Goal: Task Accomplishment & Management: Use online tool/utility

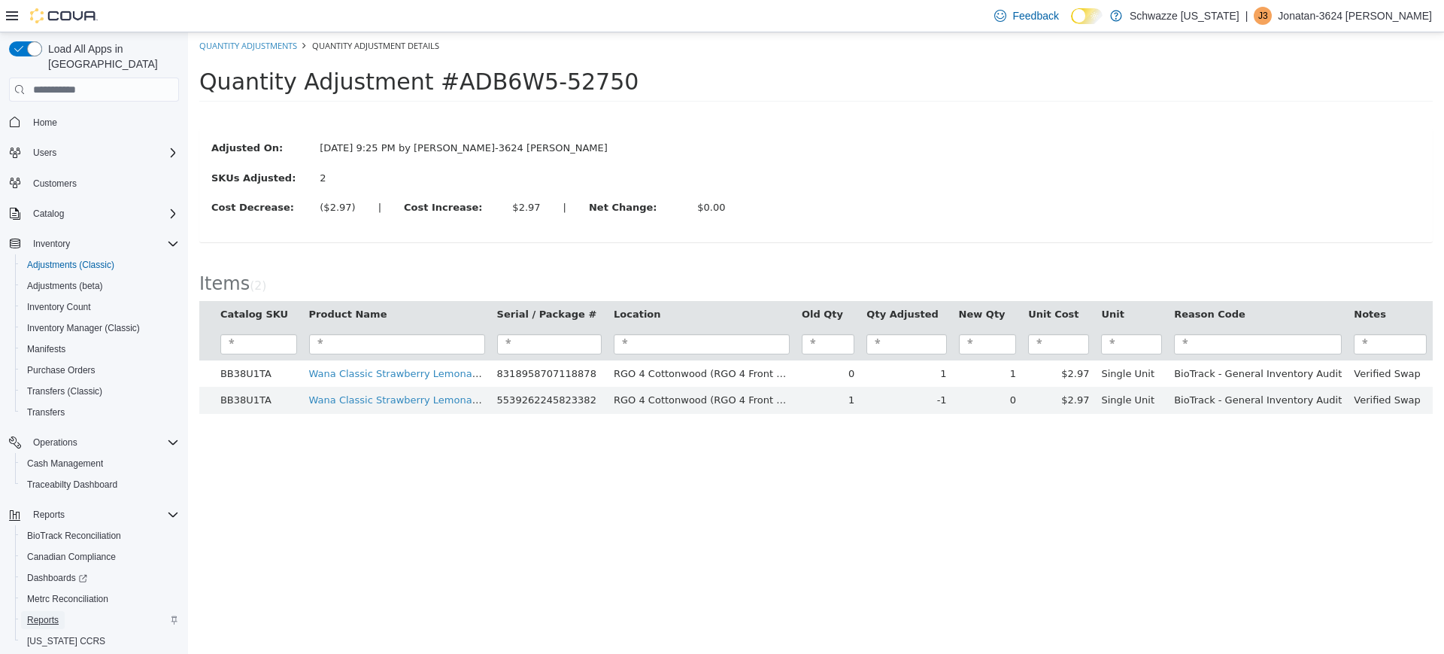
click at [48, 614] on span "Reports" at bounding box center [43, 620] width 32 height 12
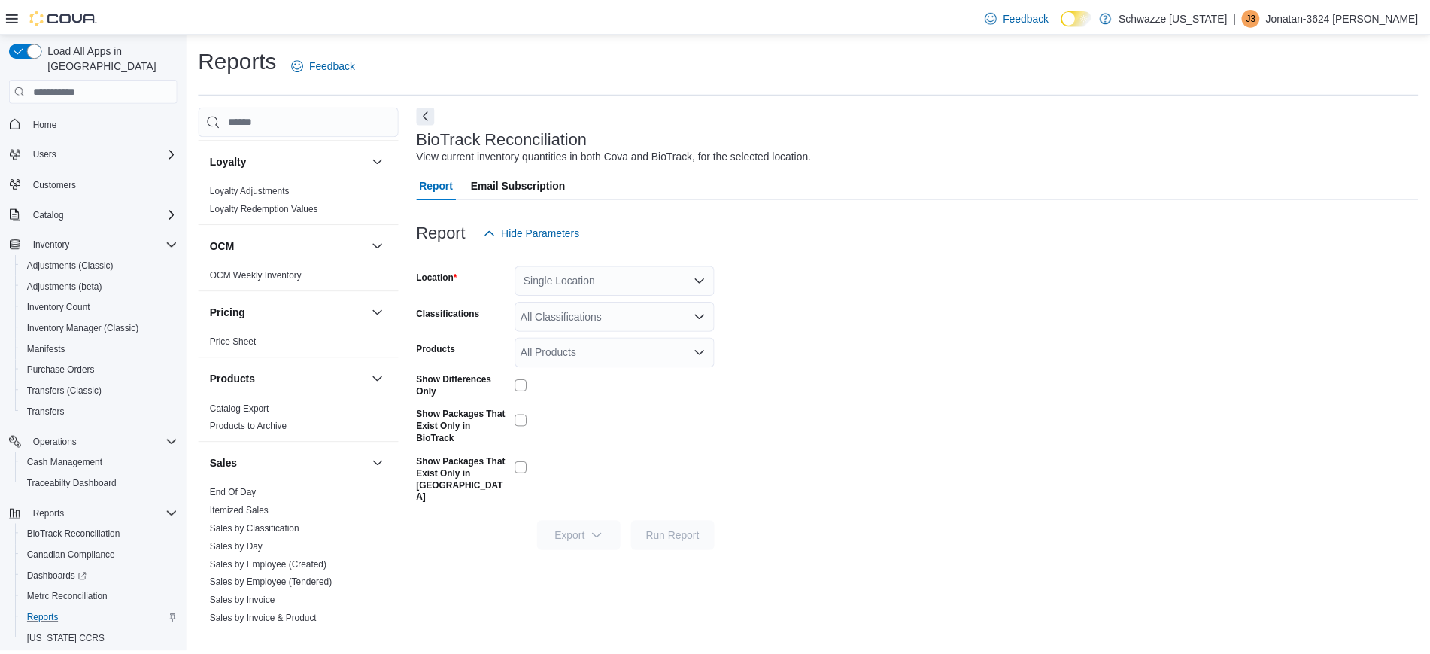
scroll to position [740, 0]
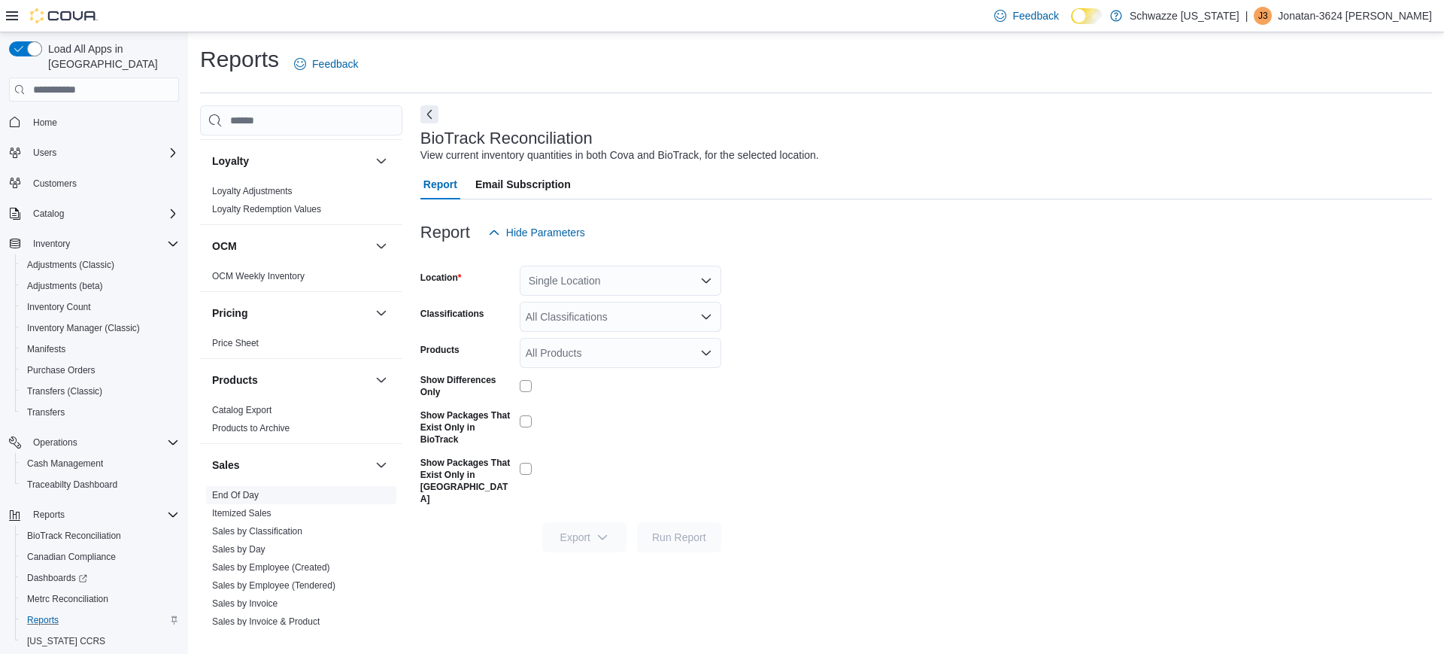
click at [232, 490] on link "End Of Day" at bounding box center [235, 495] width 47 height 11
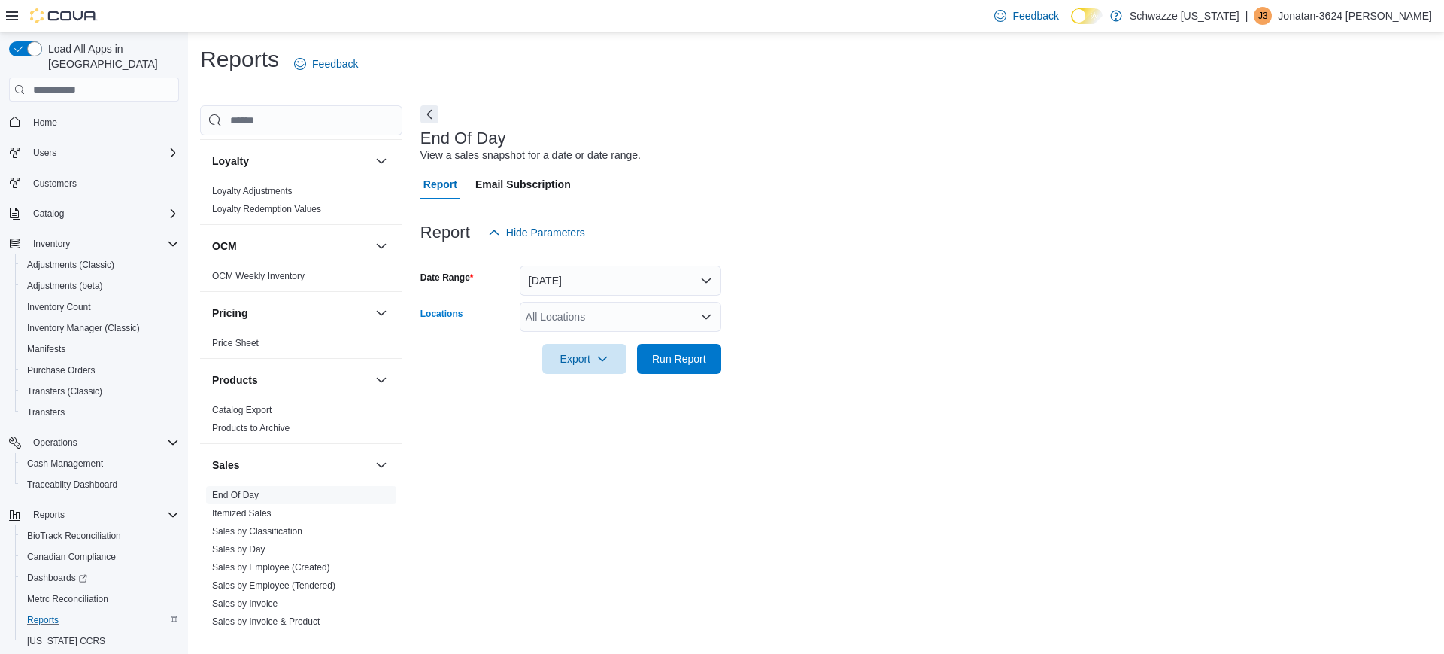
click at [566, 314] on div "All Locations" at bounding box center [621, 317] width 202 height 30
type input "****"
click at [610, 350] on button "RGO 4 Cottonwood" at bounding box center [621, 343] width 202 height 22
click at [871, 347] on form "Date Range [DATE] Locations RGO 4 Cottonwood Export Run Report" at bounding box center [926, 310] width 1012 height 126
click at [674, 360] on span "Run Report" at bounding box center [679, 358] width 54 height 15
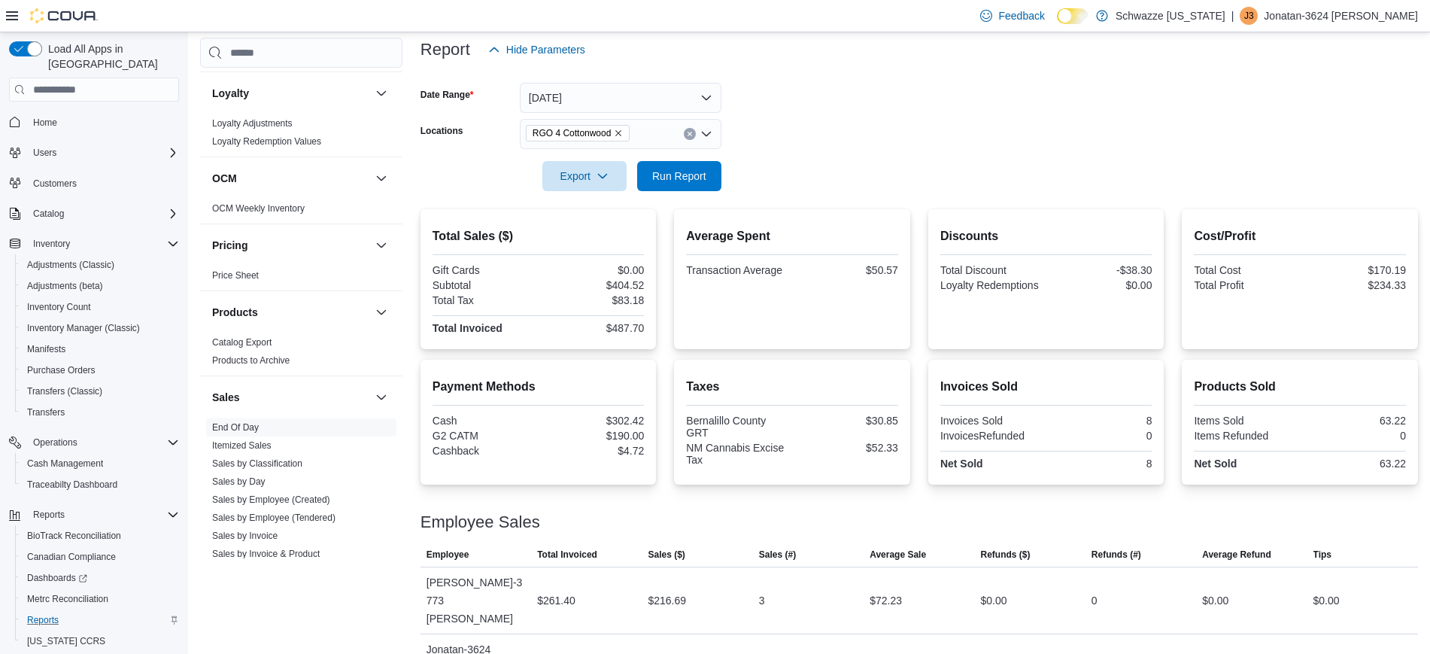
scroll to position [188, 0]
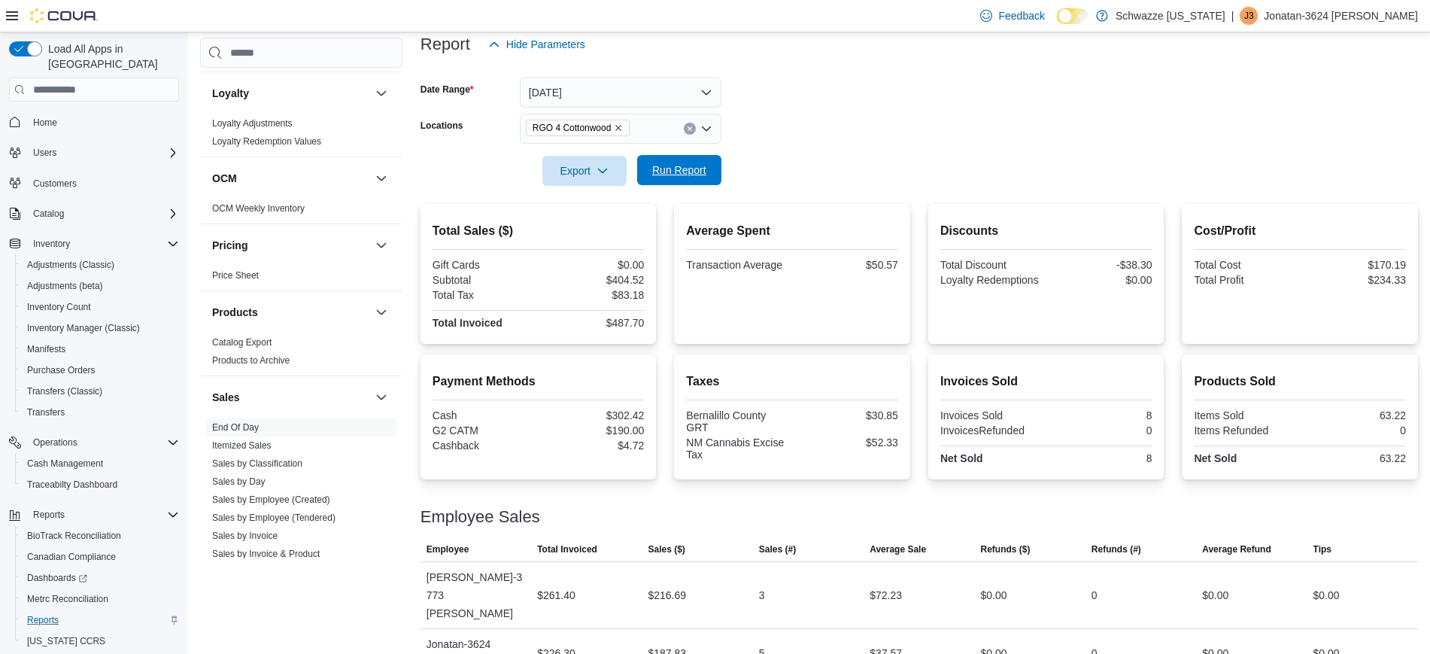
click at [682, 156] on span "Run Report" at bounding box center [679, 170] width 66 height 30
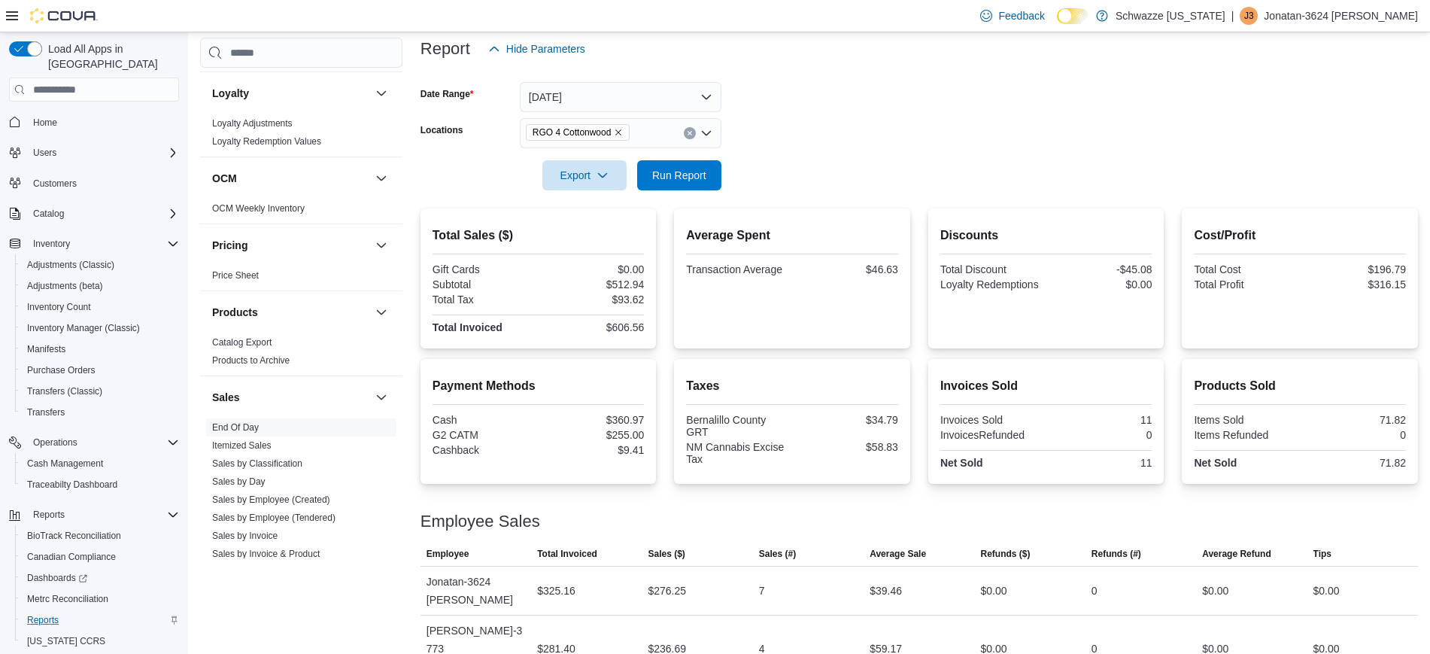
scroll to position [187, 0]
